Goal: Understand process/instructions

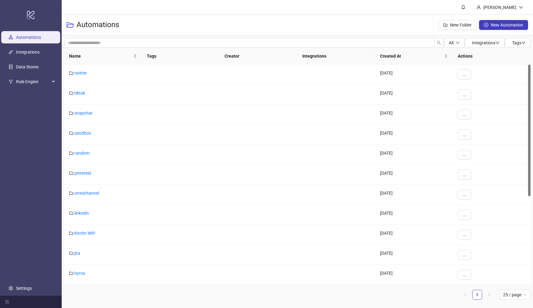
scroll to position [6, 0]
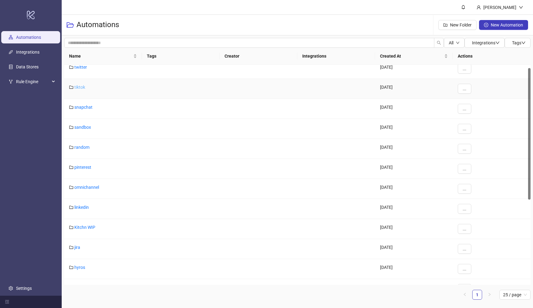
click at [80, 87] on link "tiktok" at bounding box center [79, 87] width 11 height 5
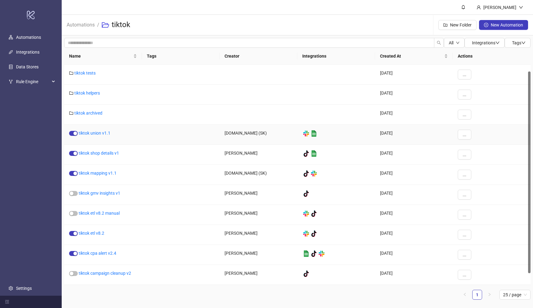
scroll to position [20, 0]
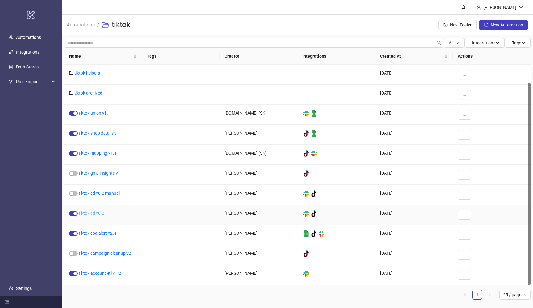
click at [96, 214] on link "tiktok etl v8.2" at bounding box center [92, 213] width 26 height 5
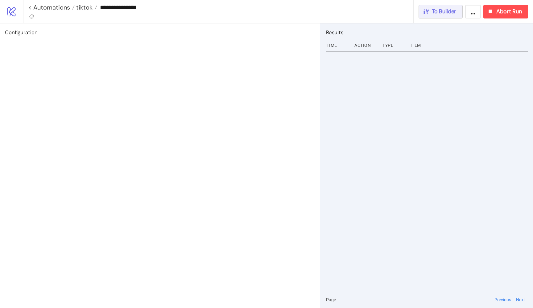
click at [432, 10] on span "To Builder" at bounding box center [444, 11] width 25 height 7
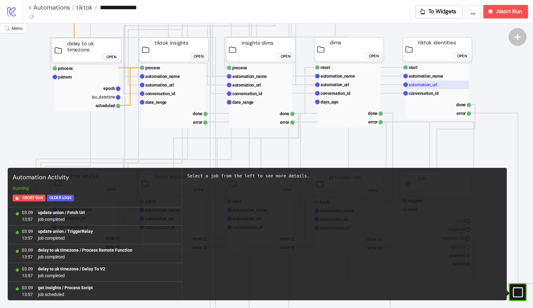
scroll to position [139, 64]
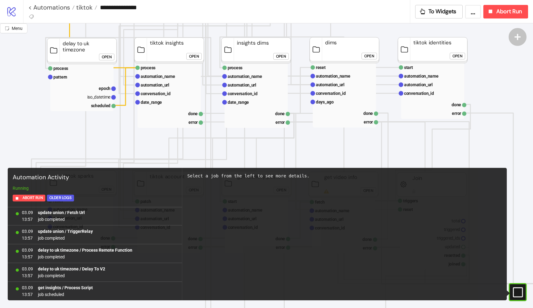
click at [455, 55] on div "Open" at bounding box center [457, 56] width 10 height 7
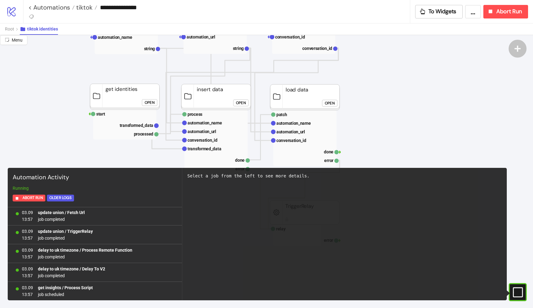
scroll to position [127, 65]
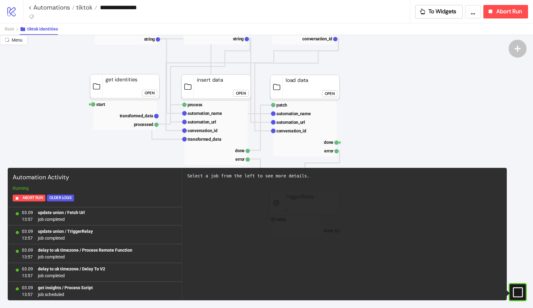
click at [151, 92] on div "Open" at bounding box center [150, 92] width 10 height 7
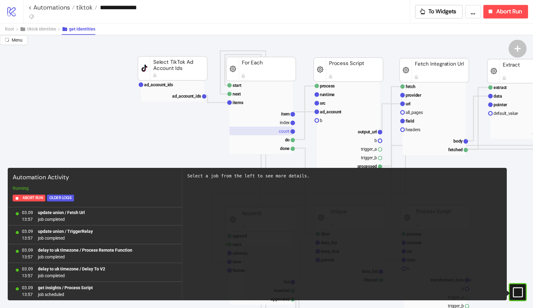
scroll to position [29, 65]
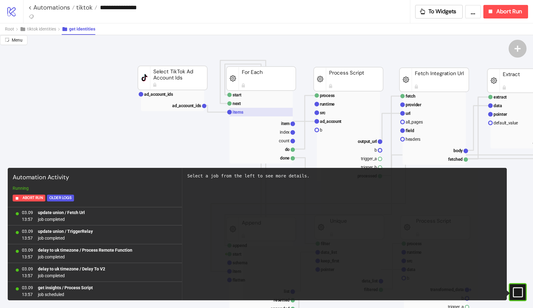
click at [252, 113] on rect at bounding box center [260, 112] width 63 height 9
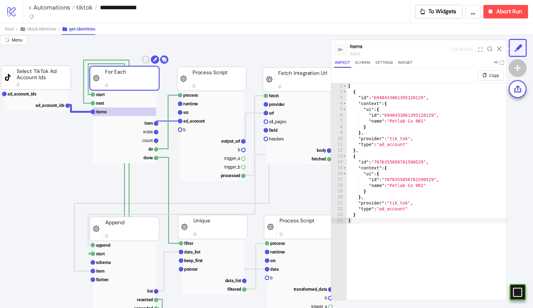
scroll to position [29, 203]
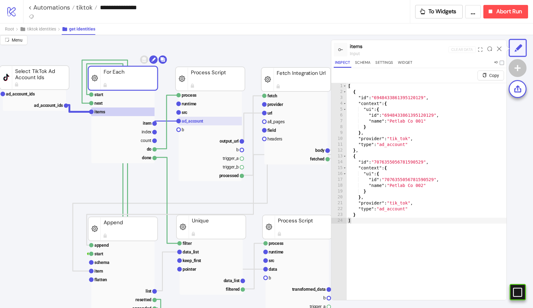
click at [206, 121] on rect at bounding box center [210, 121] width 63 height 9
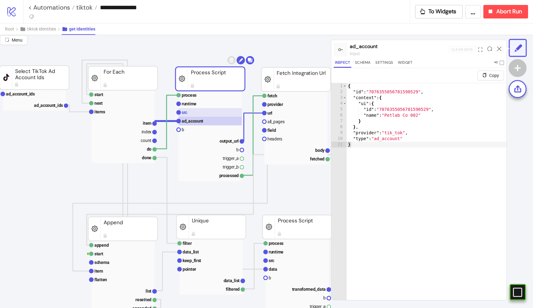
click at [203, 114] on rect at bounding box center [210, 112] width 63 height 9
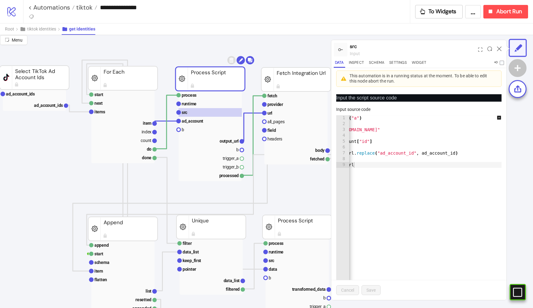
scroll to position [0, 0]
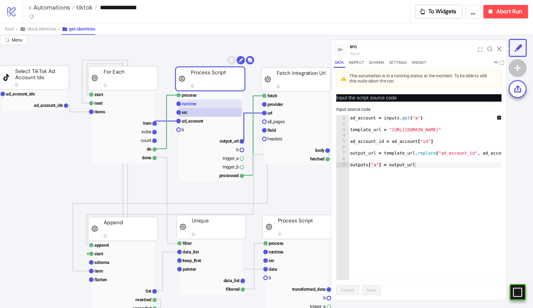
click at [211, 104] on rect at bounding box center [210, 104] width 63 height 9
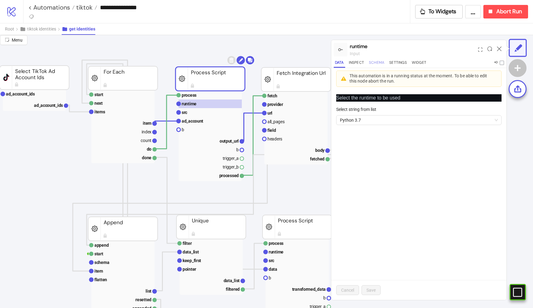
click at [379, 65] on button "Schema" at bounding box center [377, 64] width 18 height 8
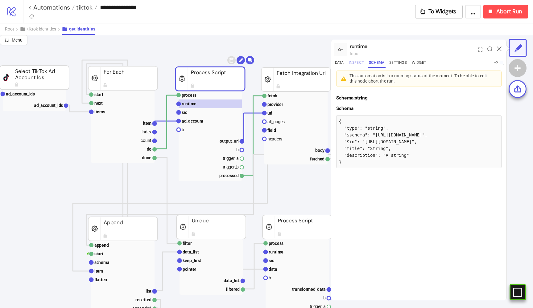
click at [357, 62] on button "Inspect" at bounding box center [356, 64] width 18 height 8
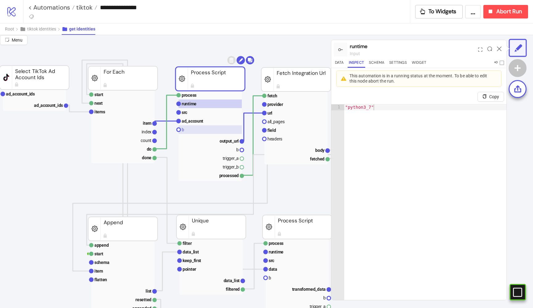
click at [200, 129] on rect at bounding box center [210, 129] width 63 height 9
click at [197, 109] on rect at bounding box center [210, 112] width 63 height 9
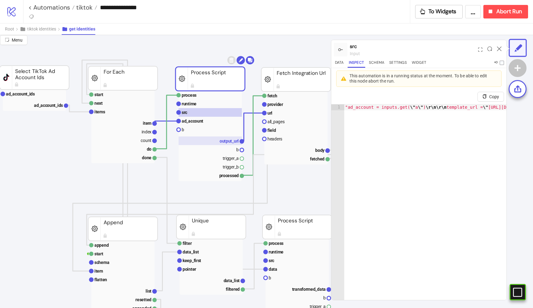
click at [221, 142] on text "output_url" at bounding box center [229, 141] width 19 height 5
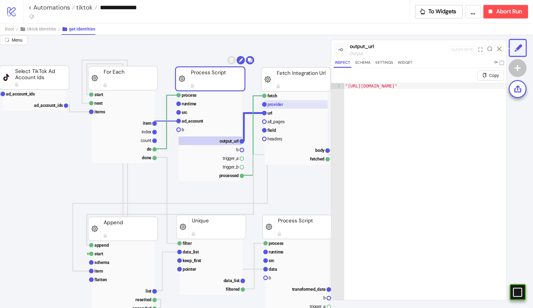
click at [286, 102] on rect at bounding box center [295, 104] width 63 height 9
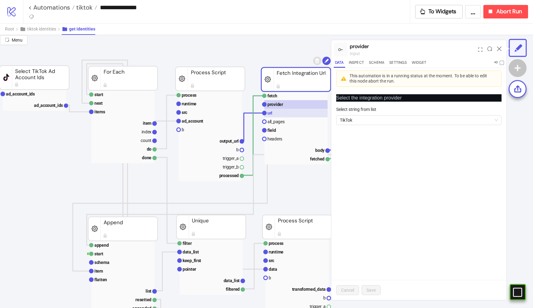
click at [281, 111] on rect at bounding box center [295, 113] width 63 height 9
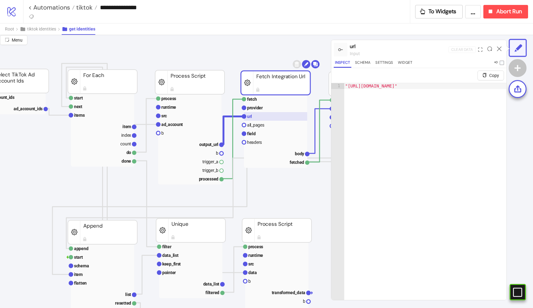
scroll to position [24, 234]
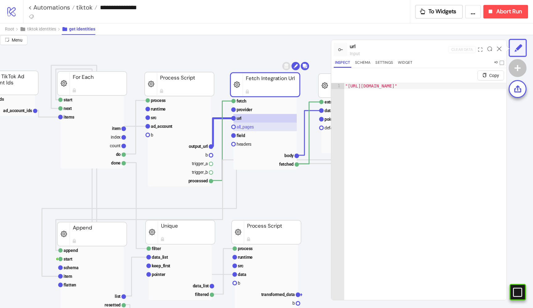
click at [268, 127] on rect at bounding box center [264, 127] width 63 height 9
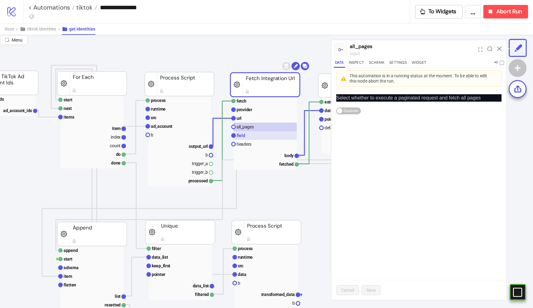
click at [255, 137] on rect at bounding box center [264, 135] width 63 height 9
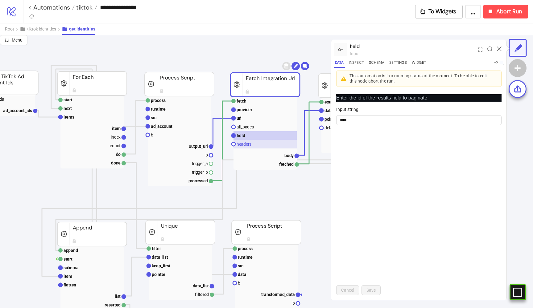
click at [254, 143] on rect at bounding box center [264, 144] width 63 height 9
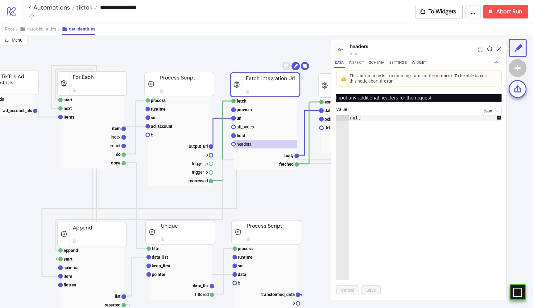
click at [491, 49] on icon at bounding box center [489, 49] width 5 height 5
click at [489, 49] on icon at bounding box center [489, 49] width 5 height 5
click at [361, 62] on button "Inspect" at bounding box center [356, 64] width 18 height 8
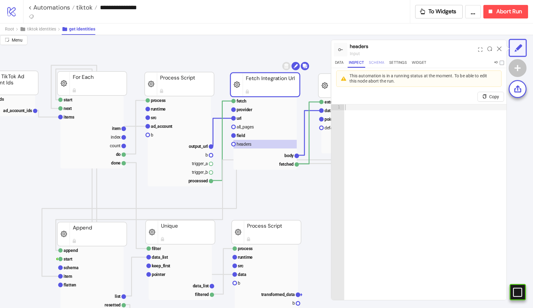
click at [373, 64] on button "Schema" at bounding box center [377, 64] width 18 height 8
